Goal: Find specific page/section: Find specific page/section

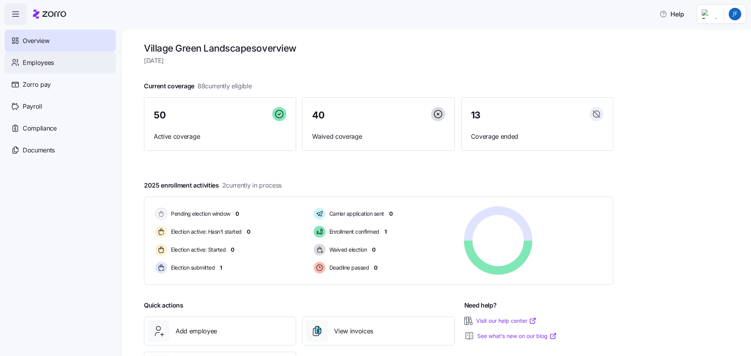
click at [38, 65] on span "Employees" at bounding box center [38, 63] width 31 height 10
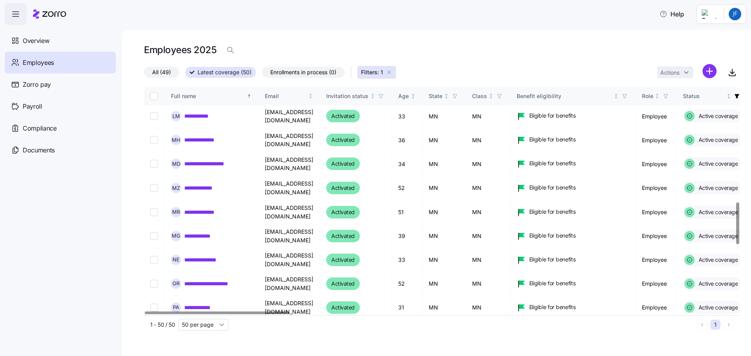
scroll to position [626, 0]
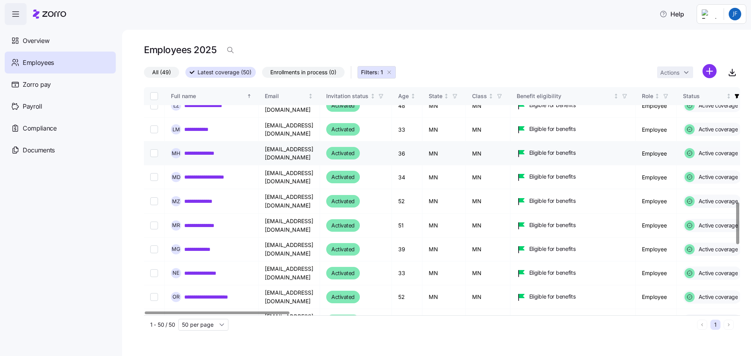
click at [212, 149] on link "**********" at bounding box center [207, 153] width 47 height 8
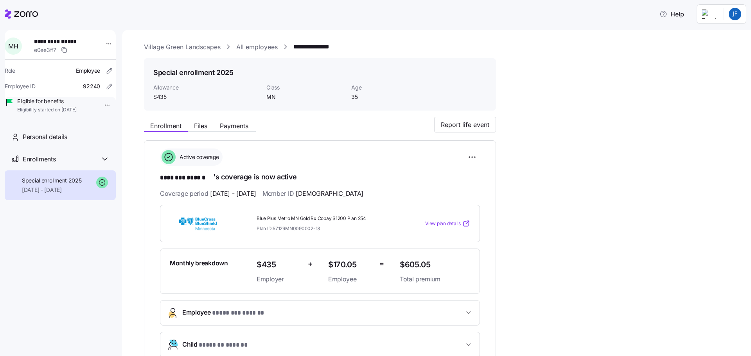
click at [77, 277] on div "**********" at bounding box center [60, 190] width 111 height 321
